Goal: Find specific page/section: Find specific page/section

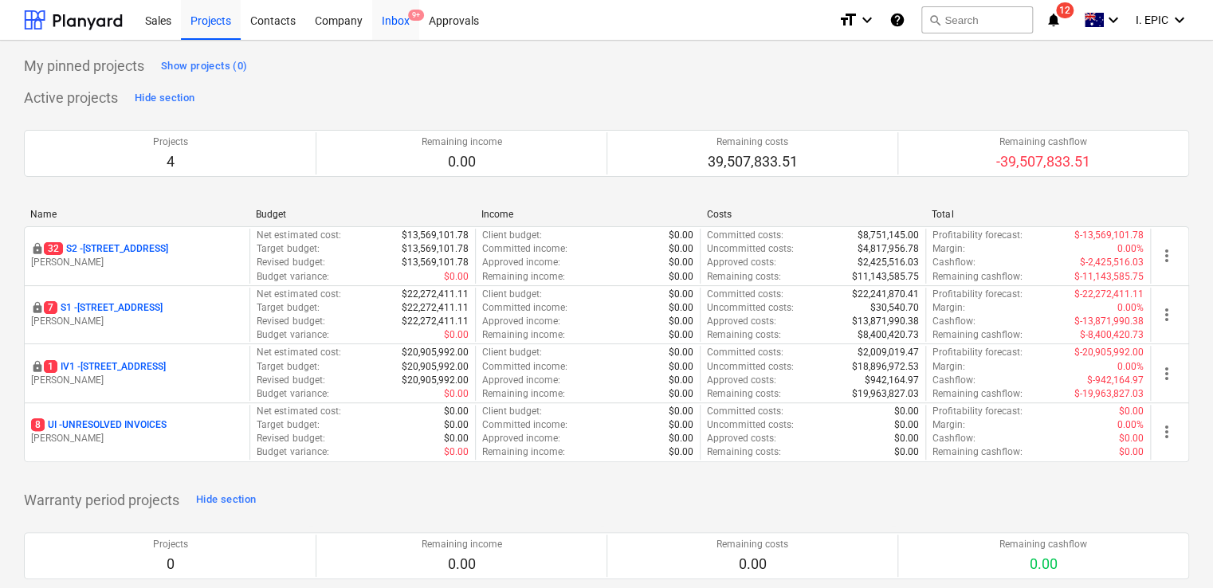
click at [396, 30] on div "Inbox 9+" at bounding box center [395, 19] width 47 height 41
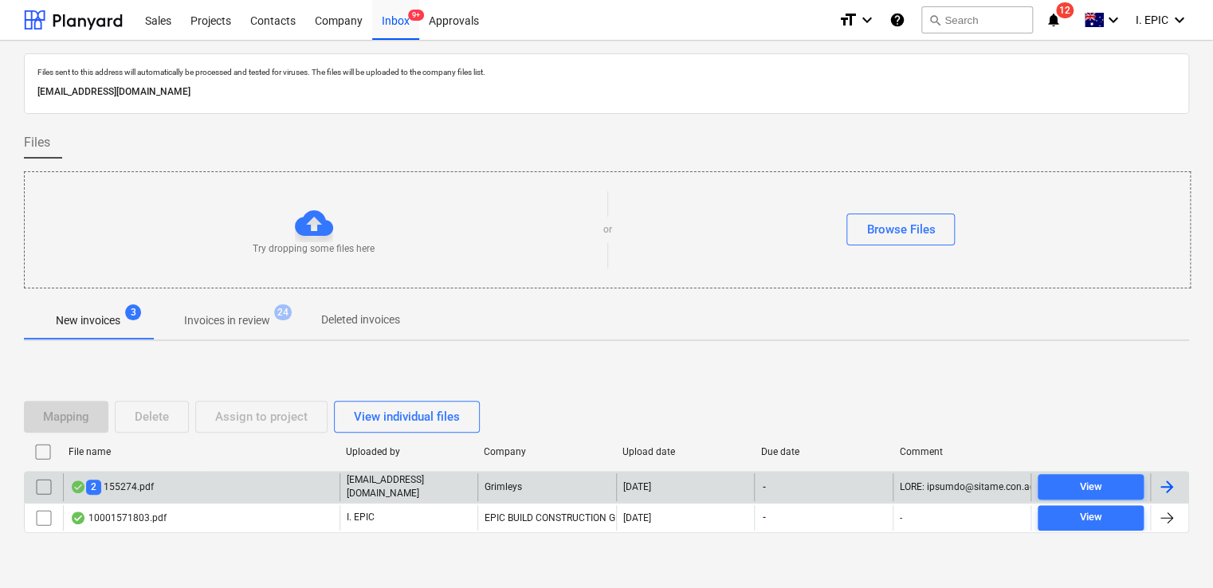
click at [179, 492] on div "2 155274.pdf" at bounding box center [201, 486] width 276 height 27
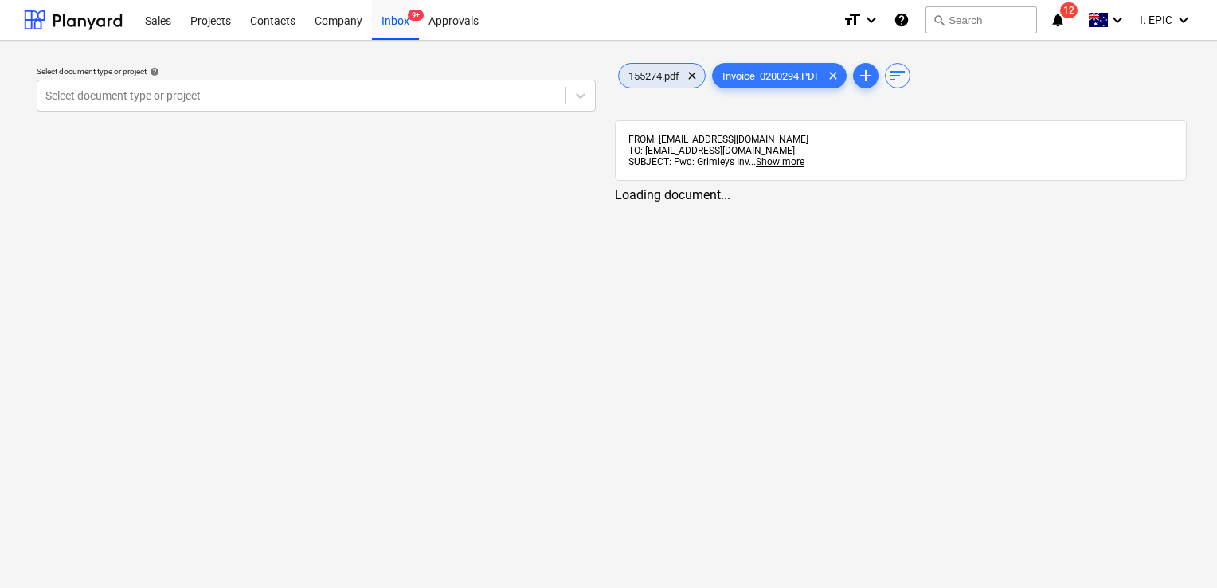
click at [653, 76] on span "155274.pdf" at bounding box center [654, 76] width 70 height 12
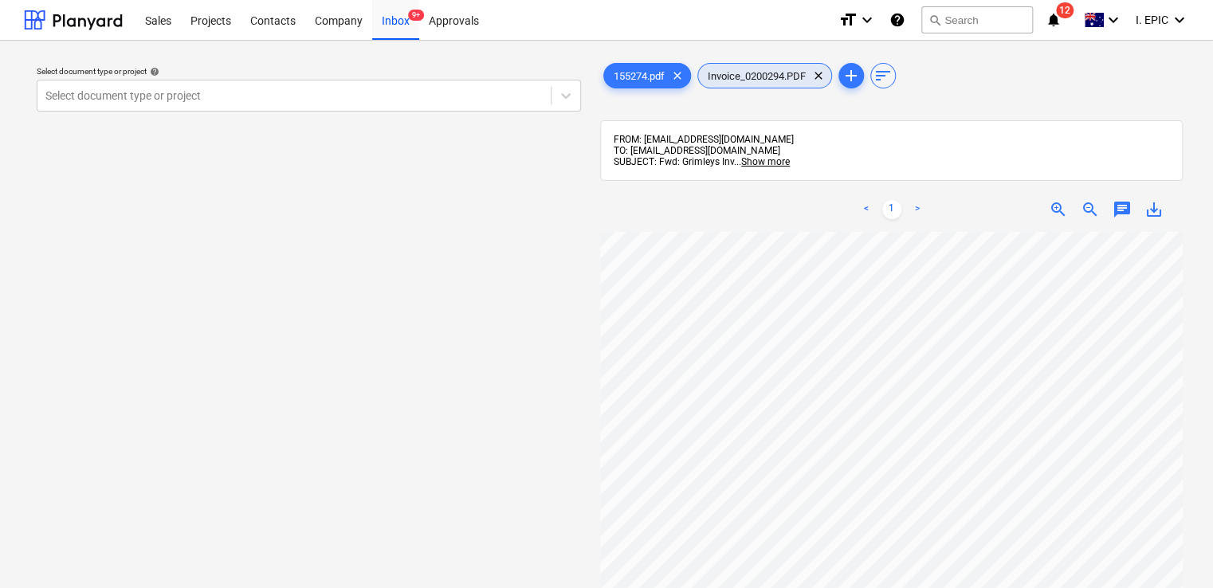
click at [723, 77] on span "Invoice_0200294.PDF" at bounding box center [756, 76] width 117 height 12
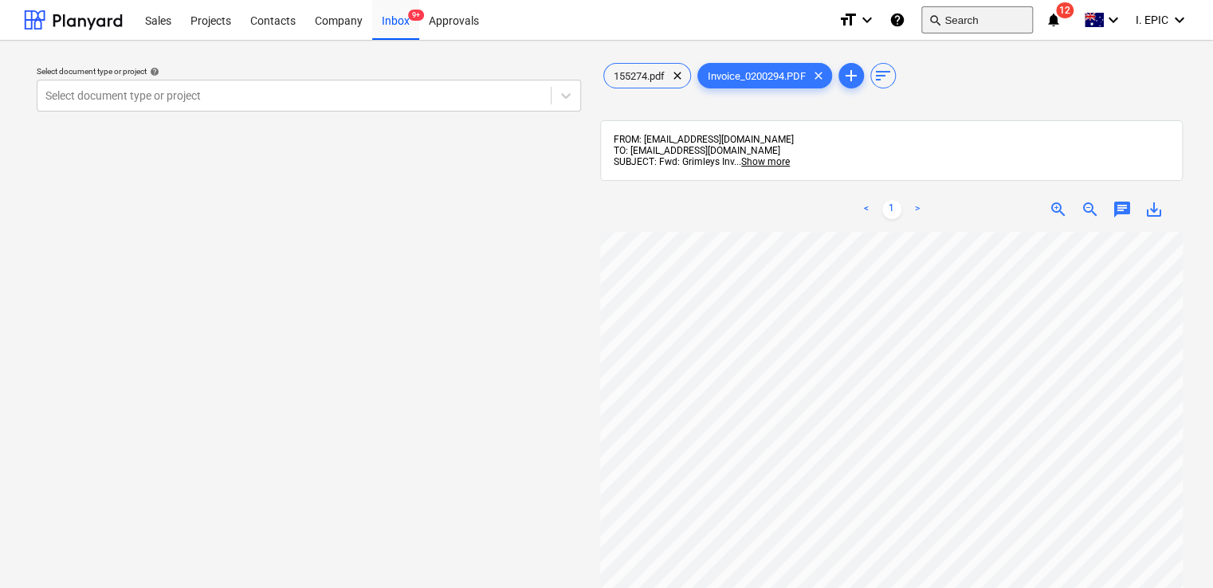
click at [979, 11] on button "search Search" at bounding box center [977, 19] width 112 height 27
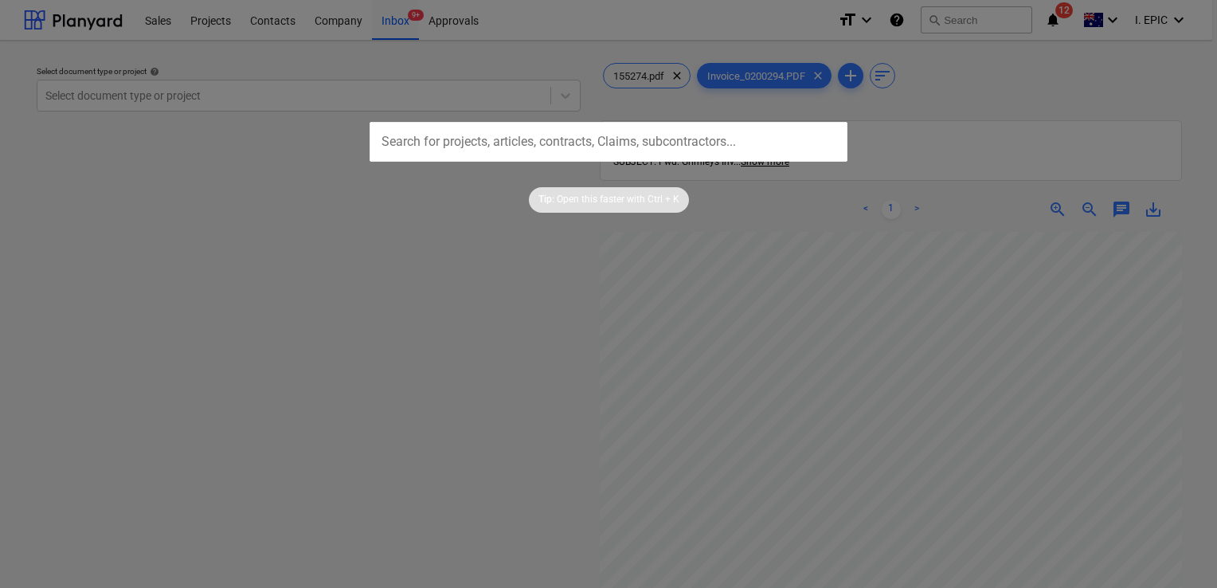
type input "0199034"
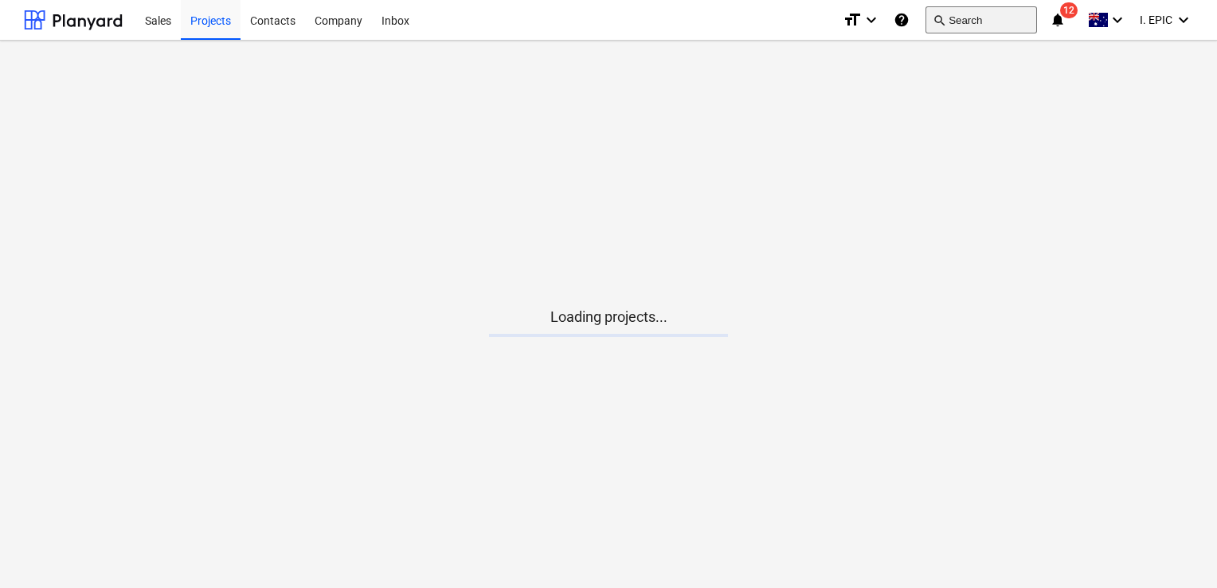
click at [982, 24] on button "search Search" at bounding box center [982, 19] width 112 height 27
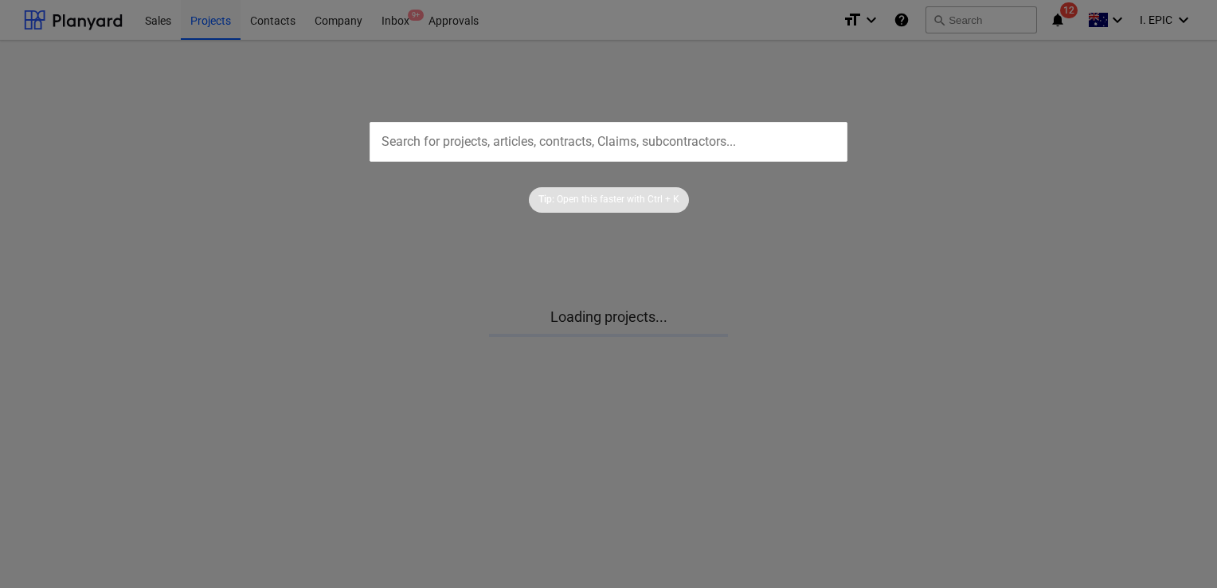
type input "0199703"
